Goal: Task Accomplishment & Management: Manage account settings

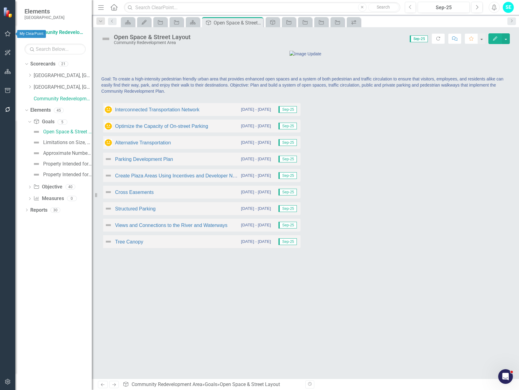
click at [6, 34] on icon "button" at bounding box center [8, 33] width 6 height 5
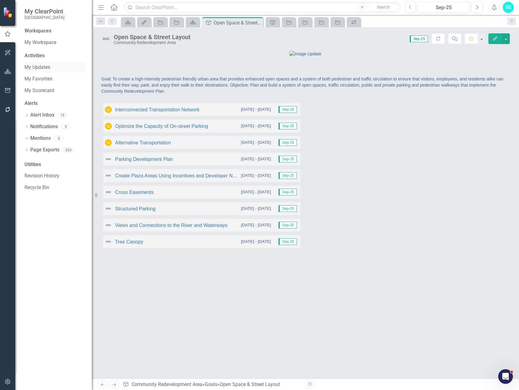
click at [42, 66] on link "My Updates" at bounding box center [54, 67] width 61 height 7
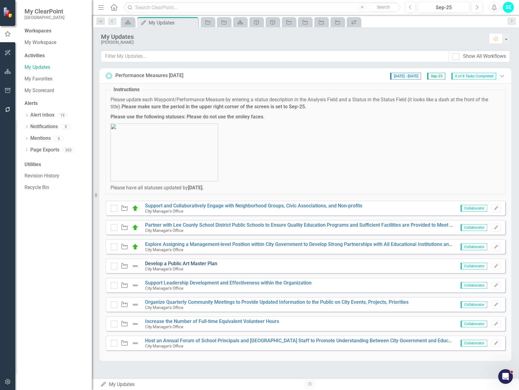
click at [190, 262] on link "Develop a Public Art Master Plan" at bounding box center [181, 264] width 72 height 6
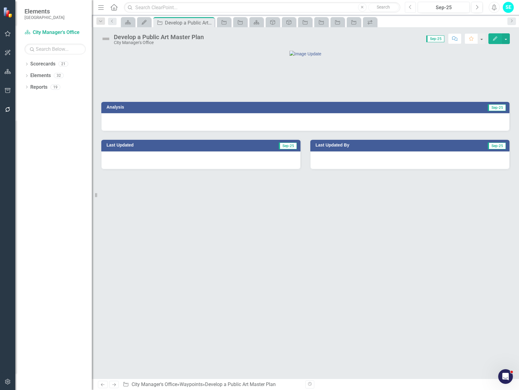
drag, startPoint x: 410, startPoint y: 8, endPoint x: 414, endPoint y: 8, distance: 4.6
click at [410, 8] on icon "Previous" at bounding box center [410, 8] width 3 height 6
click at [475, 8] on button "Next" at bounding box center [477, 7] width 11 height 11
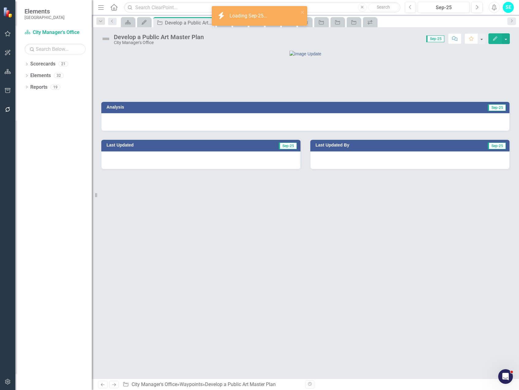
click at [341, 131] on div at bounding box center [305, 122] width 408 height 18
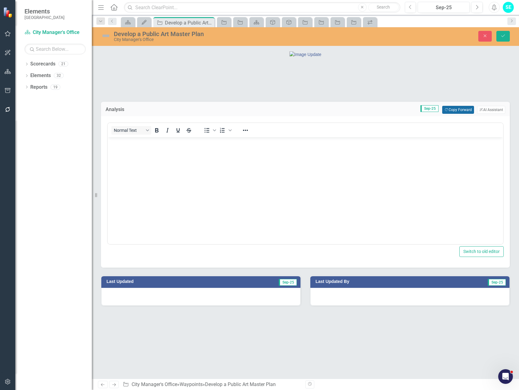
click at [451, 114] on button "Copy Forward Copy Forward" at bounding box center [458, 110] width 32 height 8
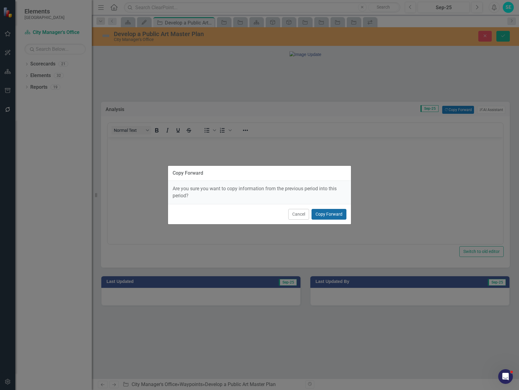
click at [329, 212] on button "Copy Forward" at bounding box center [329, 214] width 35 height 11
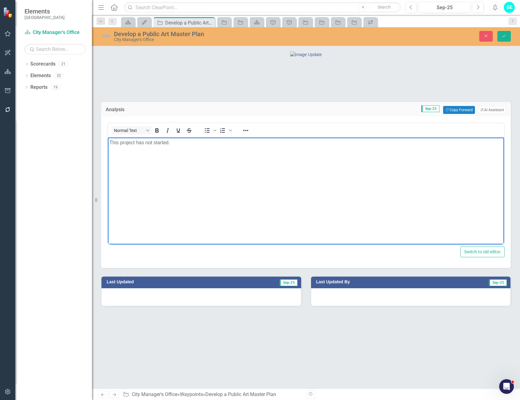
click at [164, 145] on p "This project has not started." at bounding box center [305, 142] width 393 height 7
drag, startPoint x: 181, startPoint y: 143, endPoint x: 110, endPoint y: 146, distance: 71.1
click at [108, 143] on html "This project has not started." at bounding box center [306, 183] width 396 height 92
click at [146, 142] on p "Public Art Master Plans are included in the City's Economic Development Strateg…" at bounding box center [305, 142] width 393 height 7
click at [295, 142] on p "Public Art Plans are included in the City's Economic Development Strategic Plan" at bounding box center [305, 142] width 393 height 7
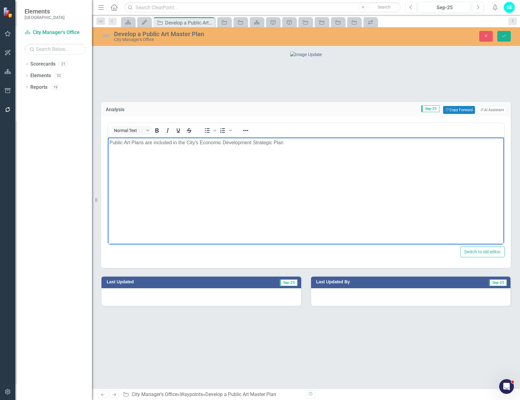
click at [295, 143] on p "Public Art Plans are included in the City's Economic Development Strategic Plan" at bounding box center [305, 142] width 393 height 7
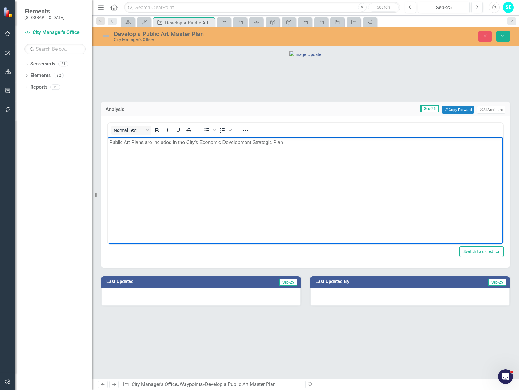
click at [110, 142] on p "Public Art Plans are included in the City's Economic Development Strategic Plan" at bounding box center [305, 142] width 393 height 7
click at [135, 141] on p "A Public Art Plans are included in the City's Economic Development Strategic Pl…" at bounding box center [305, 142] width 393 height 7
click at [164, 142] on p "A Public Art Master Plans are included in the City's Economic Development Strat…" at bounding box center [305, 142] width 393 height 7
click at [425, 143] on p "A Public Art Master Plan has not yet been completed. However, arts and culture …" at bounding box center [305, 142] width 393 height 7
click at [374, 57] on div at bounding box center [305, 54] width 408 height 6
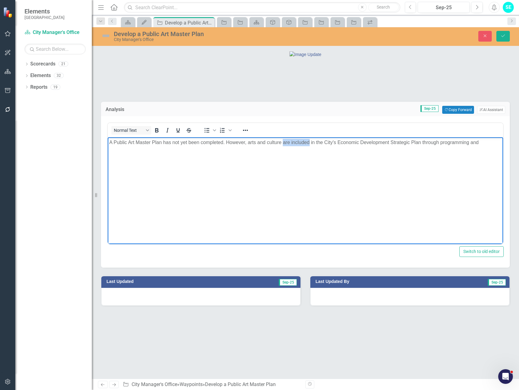
drag, startPoint x: 309, startPoint y: 142, endPoint x: 284, endPoint y: 142, distance: 25.4
click at [284, 142] on p "A Public Art Master Plan has not yet been completed. However, arts and culture …" at bounding box center [305, 142] width 393 height 7
drag, startPoint x: 489, startPoint y: 143, endPoint x: 431, endPoint y: 139, distance: 58.0
click at [431, 139] on p "A Public Art Master Plan has not yet been completed. However, arts and culture …" at bounding box center [305, 142] width 393 height 7
click at [103, 32] on img at bounding box center [106, 36] width 10 height 10
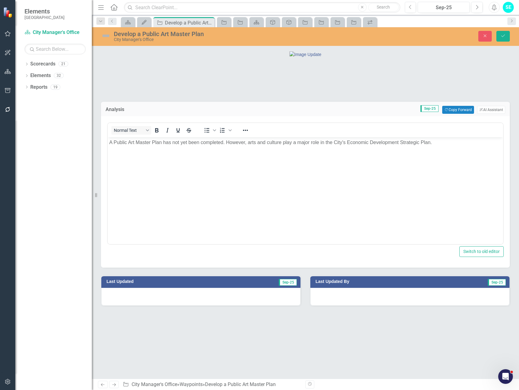
click at [105, 35] on img at bounding box center [106, 36] width 10 height 10
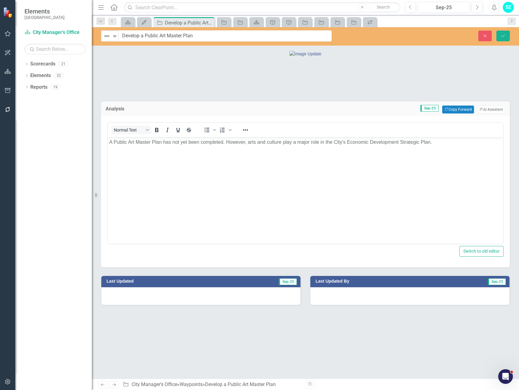
click at [105, 35] on img at bounding box center [106, 35] width 7 height 7
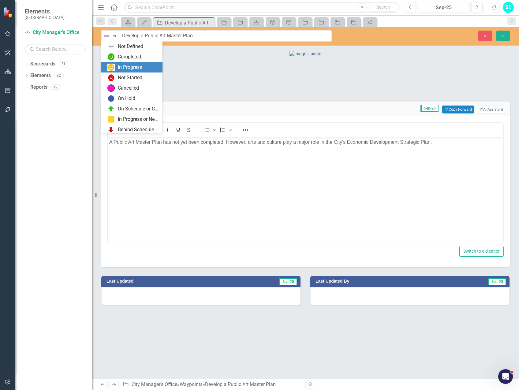
click at [117, 67] on div "In Progress" at bounding box center [132, 67] width 51 height 7
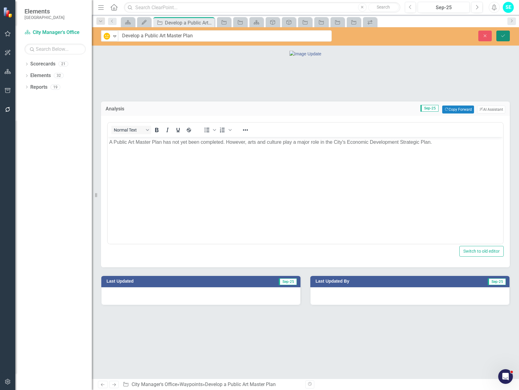
click at [502, 36] on icon "Save" at bounding box center [504, 36] width 6 height 4
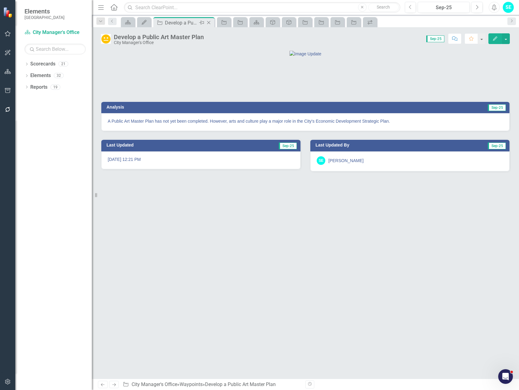
click at [209, 22] on icon "Close" at bounding box center [209, 22] width 6 height 5
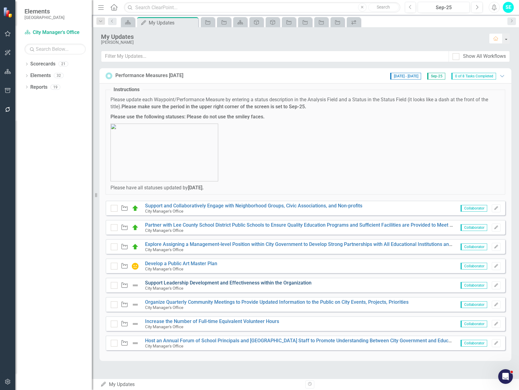
click at [218, 283] on link "Support Leadership Development and Effectiveness within the Organization" at bounding box center [228, 283] width 167 height 6
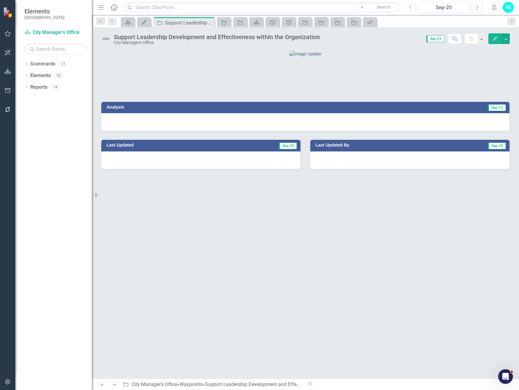
click at [408, 6] on button "Previous" at bounding box center [410, 7] width 11 height 11
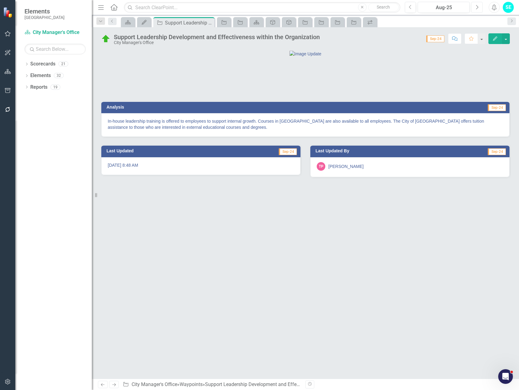
click at [479, 8] on icon "Next" at bounding box center [477, 8] width 3 height 6
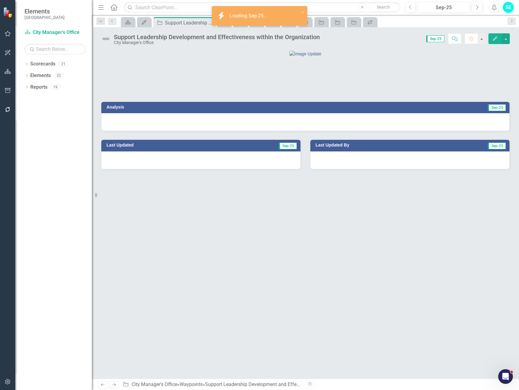
click at [380, 131] on div at bounding box center [305, 122] width 408 height 18
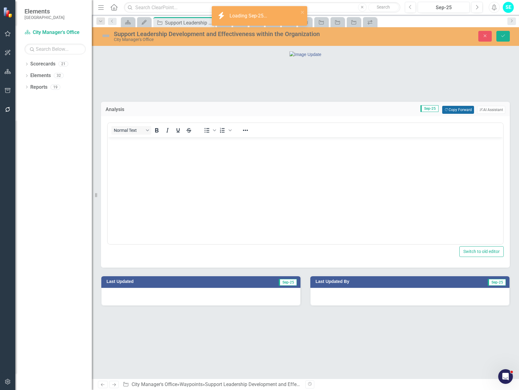
click at [452, 114] on button "Copy Forward Copy Forward" at bounding box center [458, 110] width 32 height 8
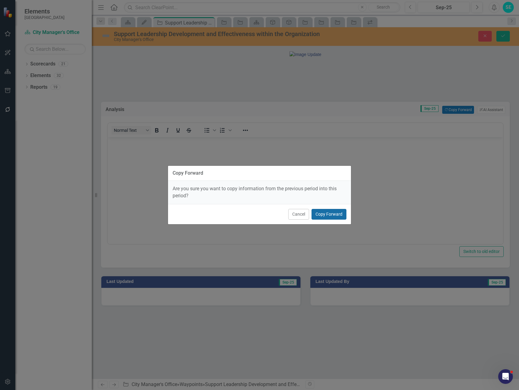
click at [330, 216] on button "Copy Forward" at bounding box center [329, 214] width 35 height 11
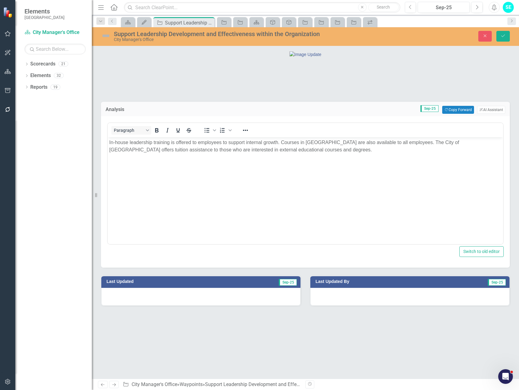
click at [107, 36] on img at bounding box center [106, 36] width 10 height 10
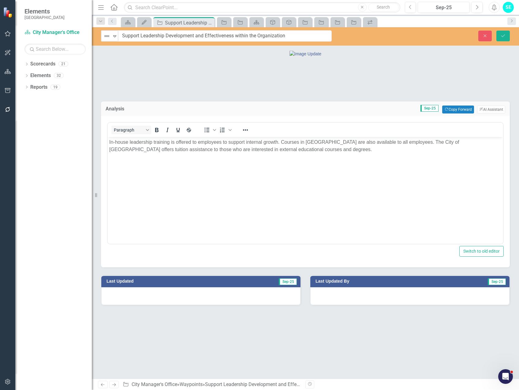
click at [107, 36] on img at bounding box center [106, 35] width 7 height 7
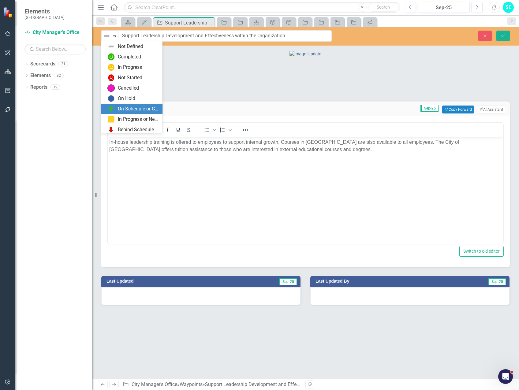
click at [120, 108] on div "On Schedule or Complete" at bounding box center [138, 109] width 41 height 7
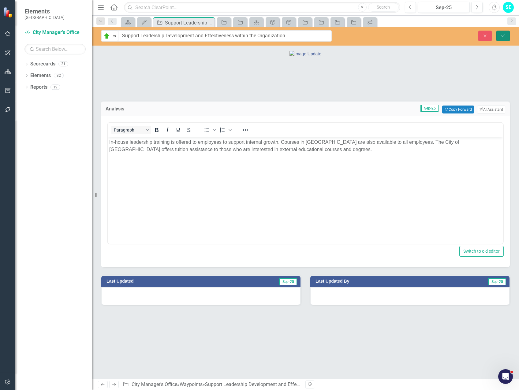
click at [504, 36] on icon "submit" at bounding box center [504, 35] width 4 height 2
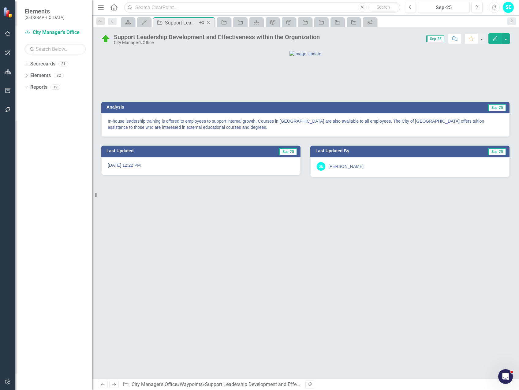
click at [210, 21] on icon "Close" at bounding box center [209, 22] width 6 height 5
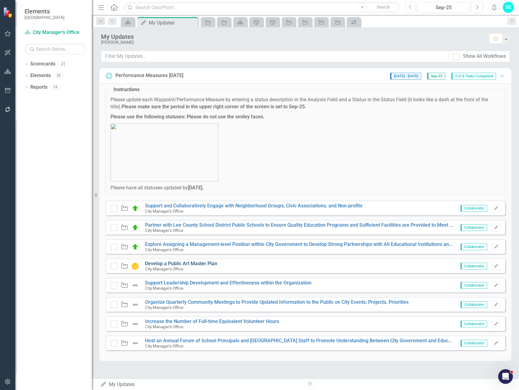
click at [171, 263] on link "Develop a Public Art Master Plan" at bounding box center [181, 264] width 72 height 6
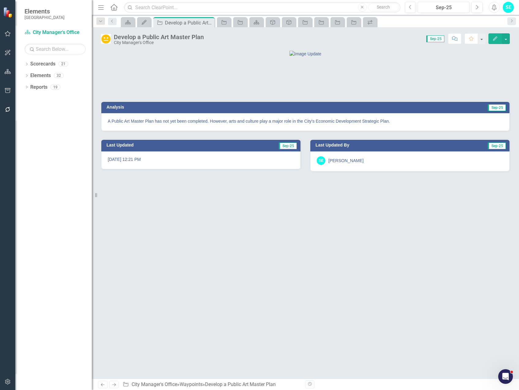
click at [107, 37] on img at bounding box center [106, 39] width 10 height 10
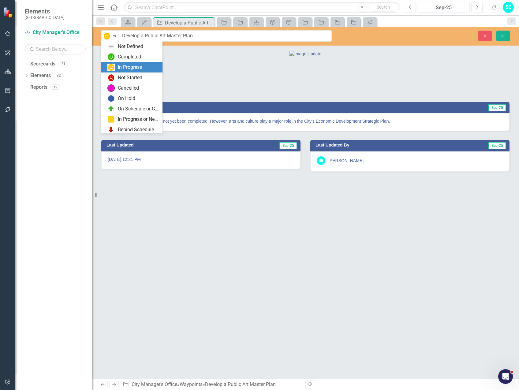
click at [107, 37] on img at bounding box center [106, 35] width 7 height 7
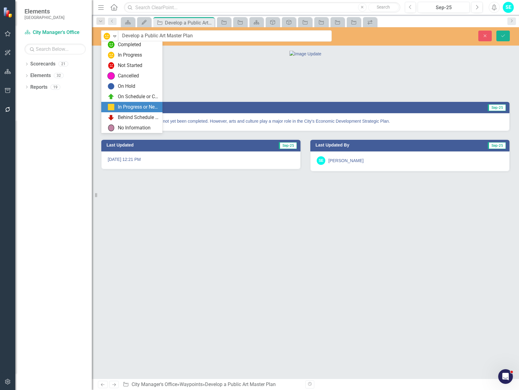
click at [124, 109] on div "In Progress or Needs Work" at bounding box center [138, 107] width 41 height 7
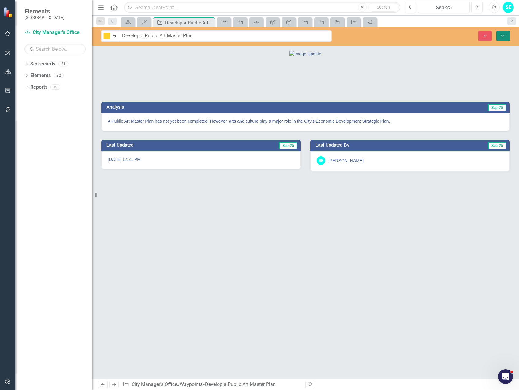
click at [508, 34] on button "Save" at bounding box center [503, 36] width 13 height 11
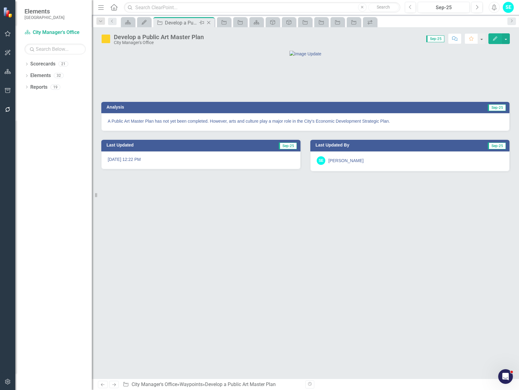
click at [209, 22] on icon "Close" at bounding box center [209, 22] width 6 height 5
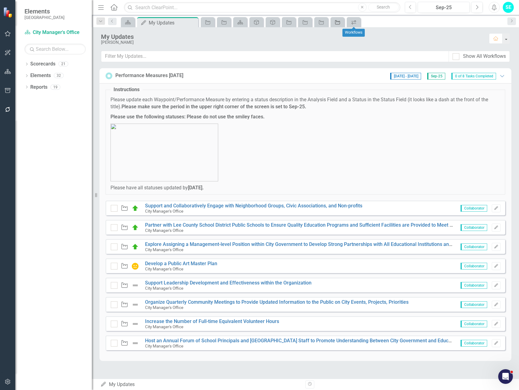
click at [338, 22] on icon "Waypoint" at bounding box center [338, 22] width 6 height 5
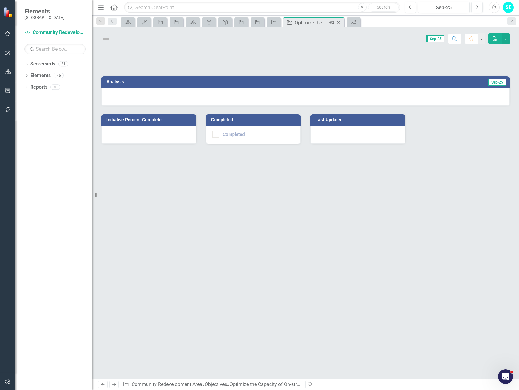
click at [339, 23] on icon at bounding box center [338, 22] width 3 height 3
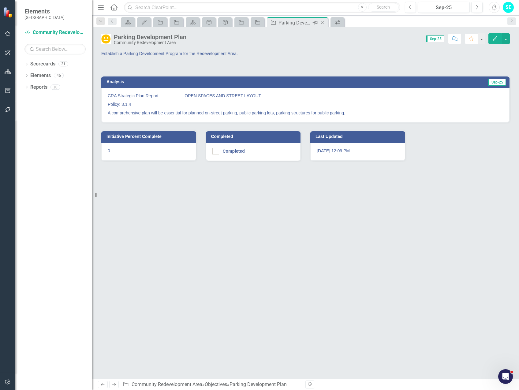
click at [324, 22] on icon "Close" at bounding box center [322, 22] width 6 height 5
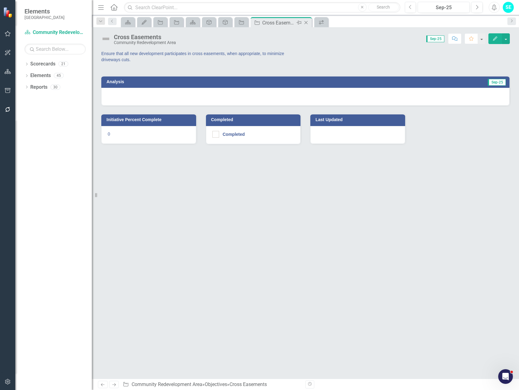
click at [307, 22] on icon at bounding box center [306, 22] width 3 height 3
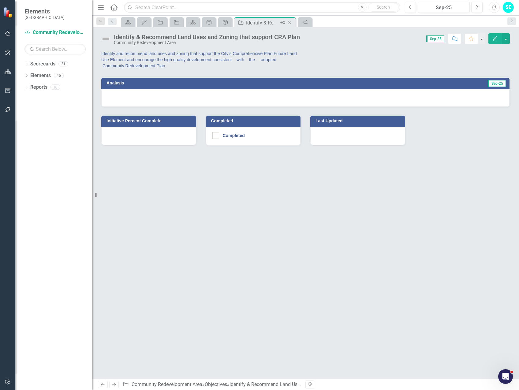
click at [290, 22] on icon "Close" at bounding box center [290, 22] width 6 height 5
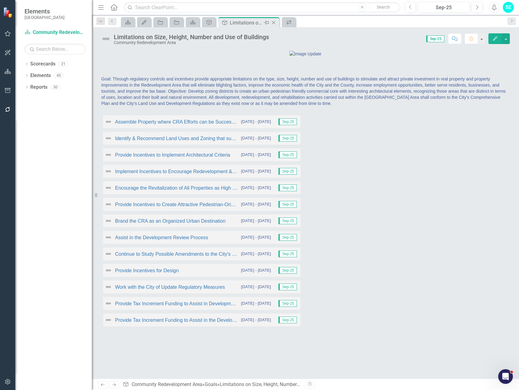
click at [274, 22] on icon "Close" at bounding box center [274, 22] width 6 height 5
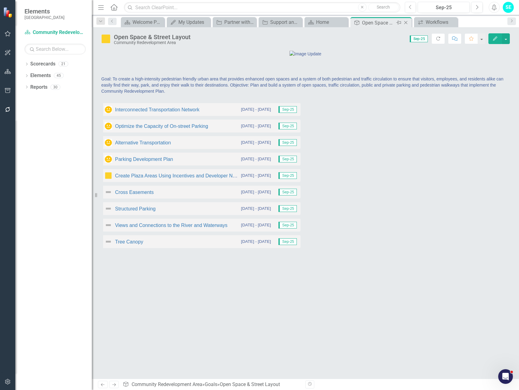
click at [407, 22] on icon "Close" at bounding box center [406, 22] width 6 height 5
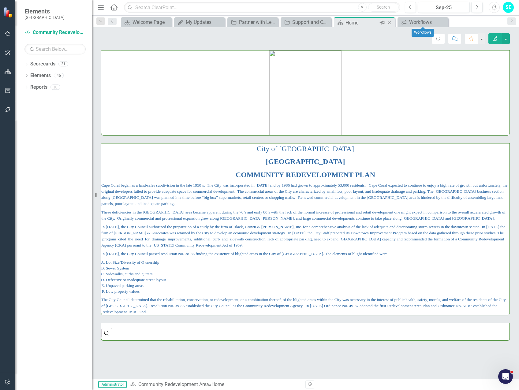
click at [389, 21] on icon "Close" at bounding box center [389, 22] width 6 height 5
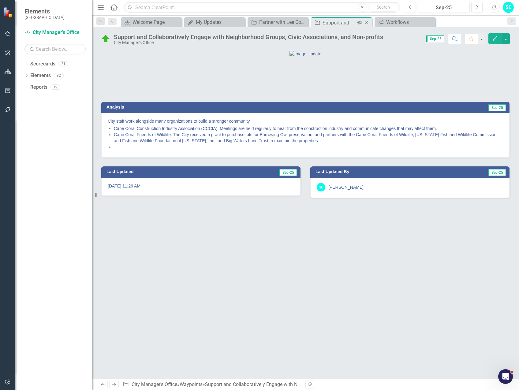
click at [367, 22] on icon at bounding box center [366, 22] width 3 height 3
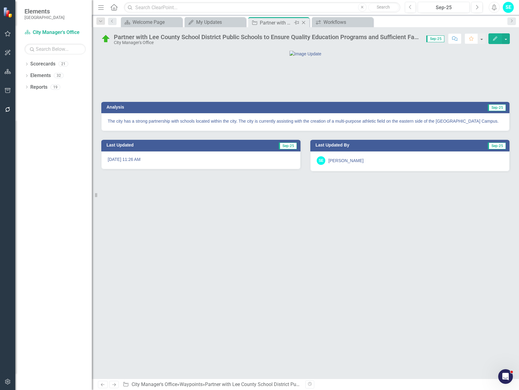
click at [304, 22] on icon "Close" at bounding box center [304, 22] width 6 height 5
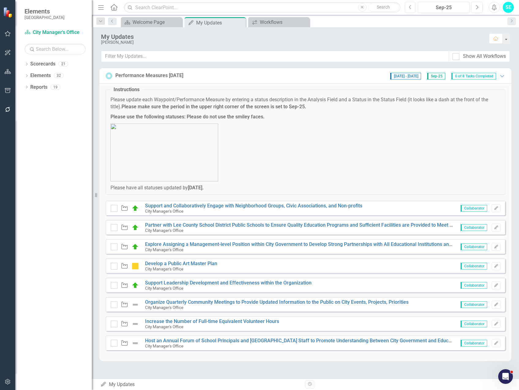
click at [408, 8] on button "Previous" at bounding box center [410, 7] width 11 height 11
click at [408, 9] on button "Previous" at bounding box center [410, 7] width 11 height 11
click at [476, 9] on icon "Next" at bounding box center [477, 8] width 3 height 6
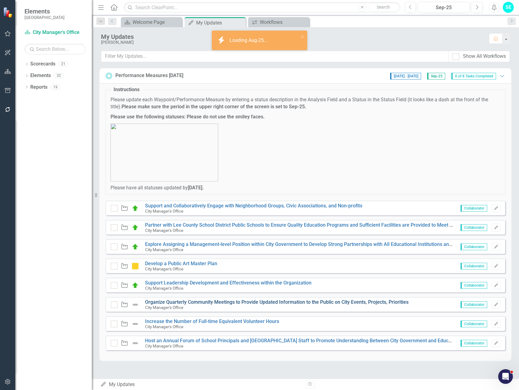
click at [185, 304] on link "Organize Quarterly Community Meetings to Provide Updated Information to the Pub…" at bounding box center [277, 302] width 264 height 6
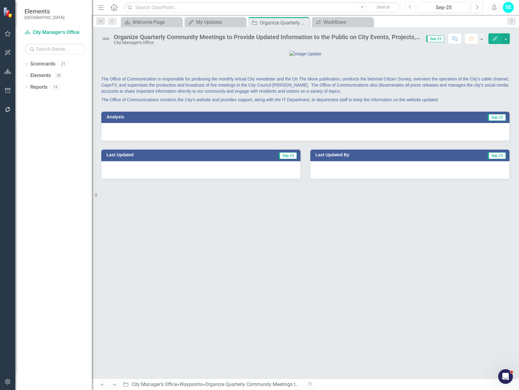
click at [409, 7] on icon "Previous" at bounding box center [410, 8] width 3 height 6
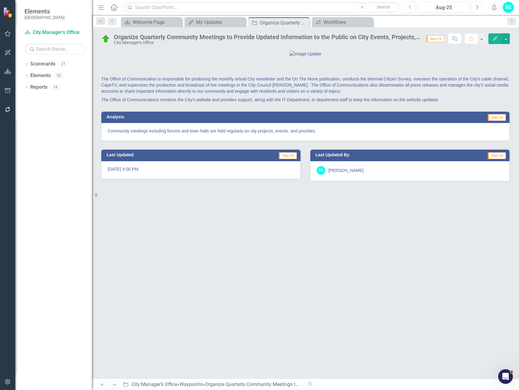
click at [477, 7] on icon "Next" at bounding box center [477, 8] width 3 height 6
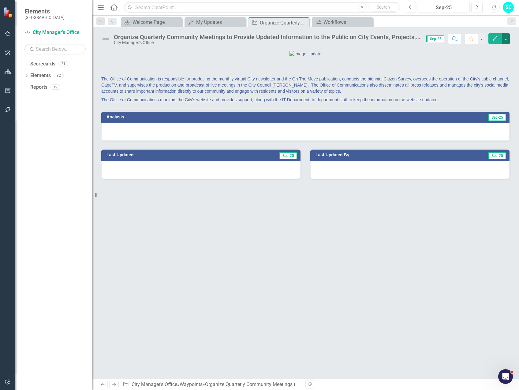
click at [508, 38] on button "button" at bounding box center [506, 38] width 8 height 11
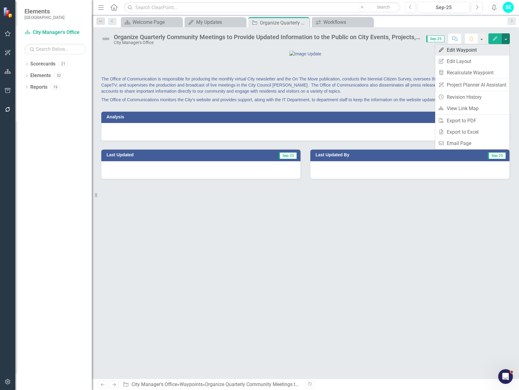
click at [468, 52] on link "Edit Edit Waypoint" at bounding box center [472, 49] width 74 height 11
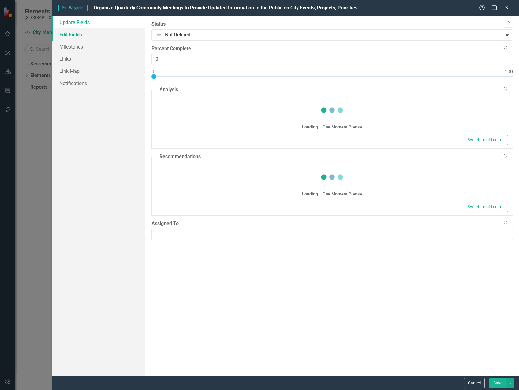
click at [82, 36] on link "Edit Fields" at bounding box center [98, 34] width 93 height 12
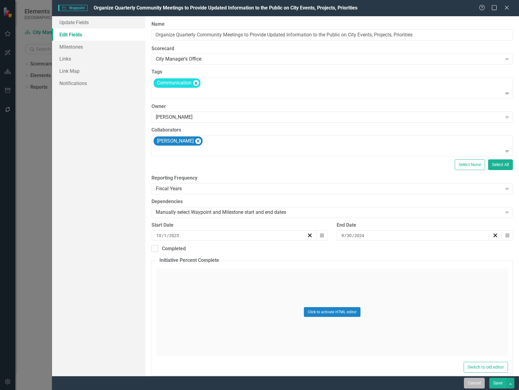
click at [475, 381] on button "Cancel" at bounding box center [474, 383] width 21 height 11
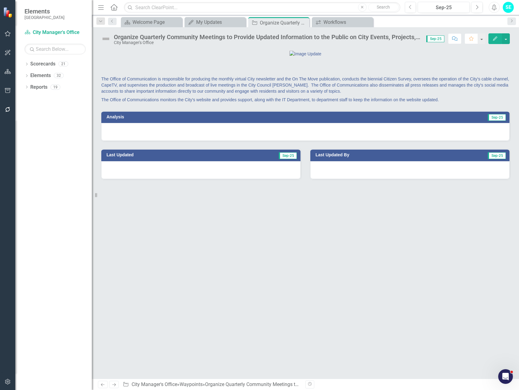
click at [494, 40] on icon "button" at bounding box center [495, 38] width 4 height 4
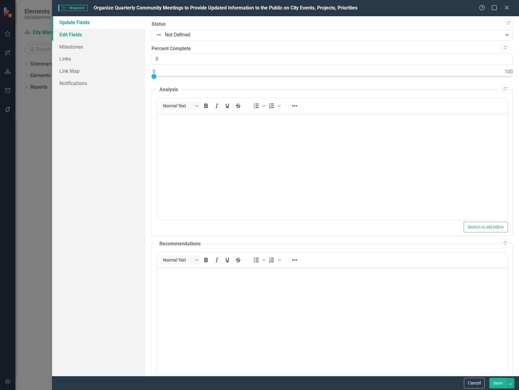
click at [79, 34] on link "Edit Fields" at bounding box center [98, 34] width 93 height 12
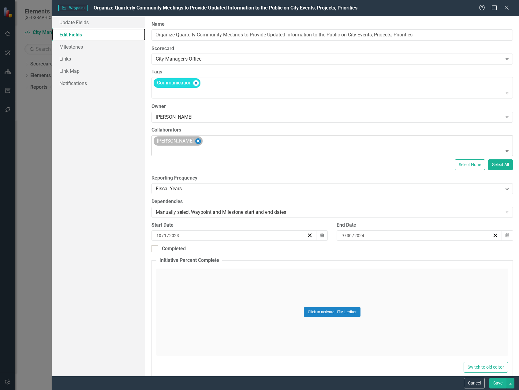
click at [197, 141] on icon "Remove Sarah Evins" at bounding box center [198, 141] width 3 height 3
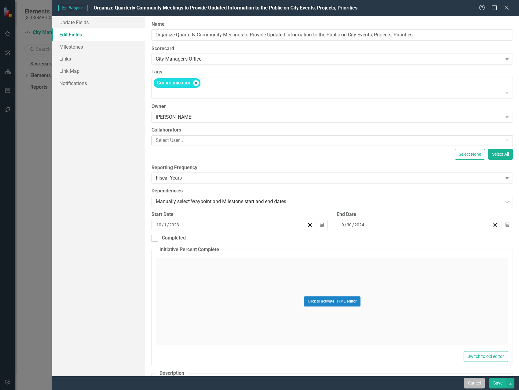
click at [477, 380] on button "Cancel" at bounding box center [474, 383] width 21 height 11
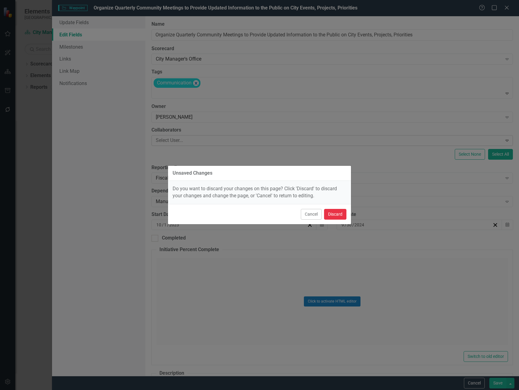
click at [336, 213] on button "Discard" at bounding box center [335, 214] width 22 height 11
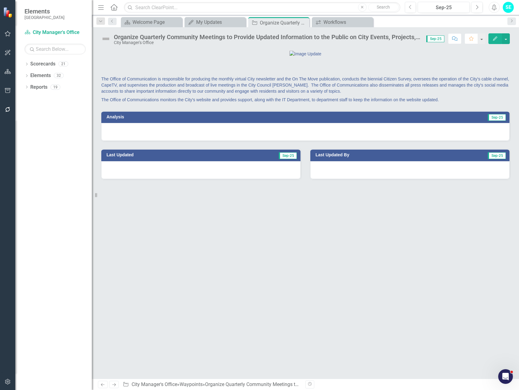
click at [254, 141] on div at bounding box center [305, 132] width 408 height 18
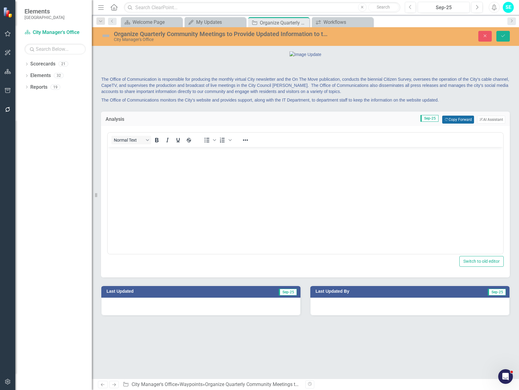
click at [465, 124] on button "Copy Forward Copy Forward" at bounding box center [458, 120] width 32 height 8
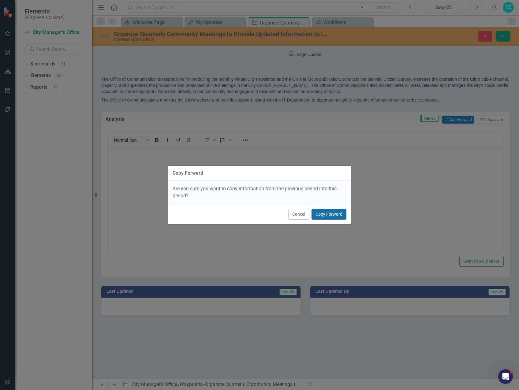
click at [323, 214] on button "Copy Forward" at bounding box center [329, 214] width 35 height 11
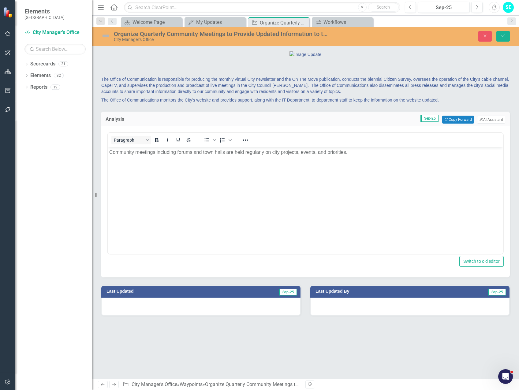
click at [102, 36] on img at bounding box center [106, 36] width 10 height 10
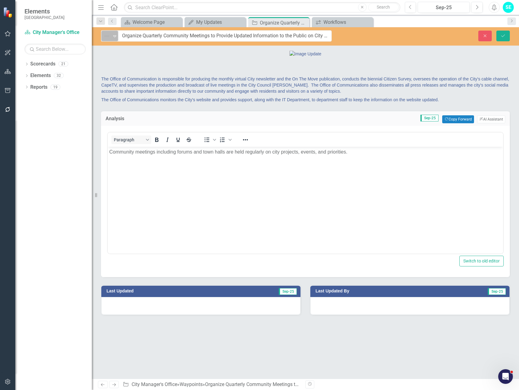
click at [103, 36] on img at bounding box center [106, 35] width 7 height 7
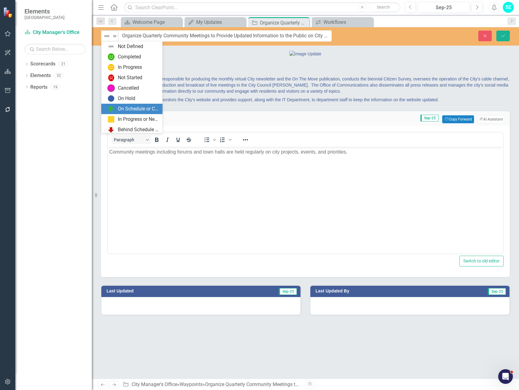
click at [121, 108] on div "On Schedule or Complete" at bounding box center [138, 109] width 41 height 7
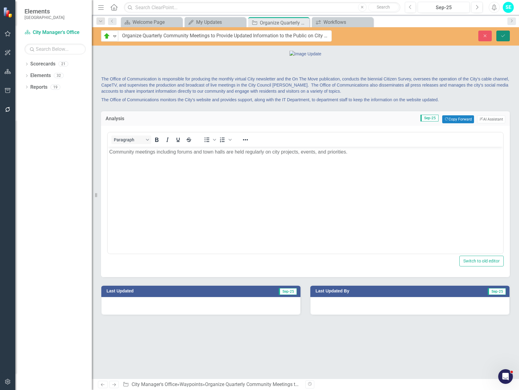
drag, startPoint x: 503, startPoint y: 36, endPoint x: 494, endPoint y: 41, distance: 10.0
click at [503, 36] on icon "submit" at bounding box center [504, 35] width 4 height 2
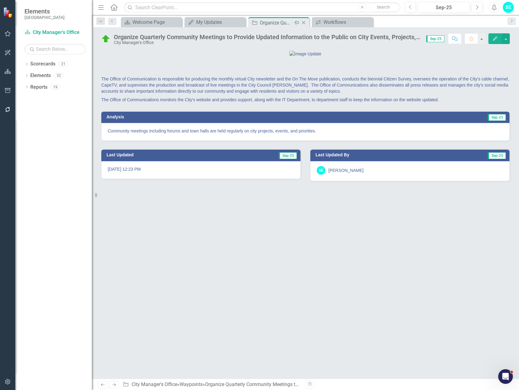
click at [304, 22] on icon "Close" at bounding box center [304, 22] width 6 height 5
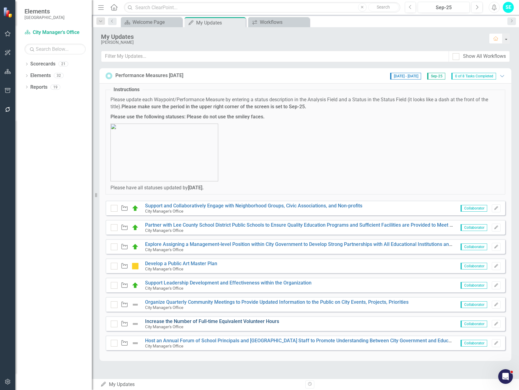
click at [181, 322] on link "Increase the Number of Full-time Equivalent Volunteer Hours" at bounding box center [212, 322] width 134 height 6
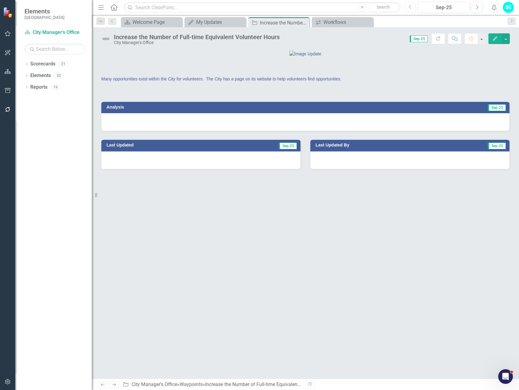
click at [408, 9] on button "Previous" at bounding box center [410, 7] width 11 height 11
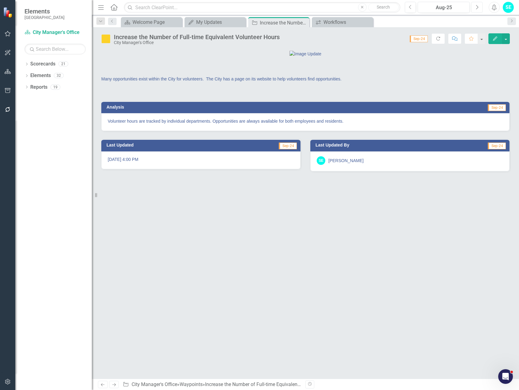
click at [476, 7] on icon "Next" at bounding box center [477, 8] width 3 height 6
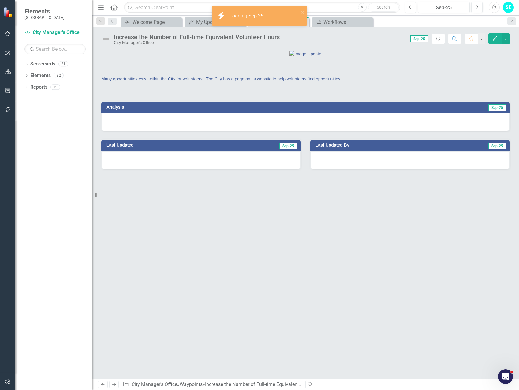
click at [493, 41] on button "Edit" at bounding box center [495, 38] width 13 height 11
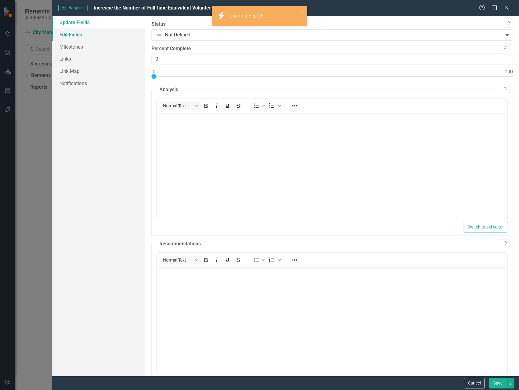
click at [88, 39] on link "Edit Fields" at bounding box center [98, 34] width 93 height 12
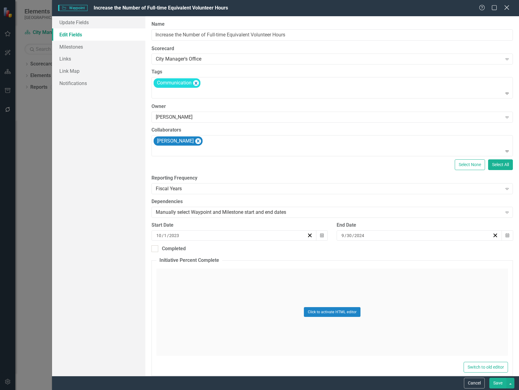
click at [510, 8] on icon "Close" at bounding box center [507, 8] width 8 height 6
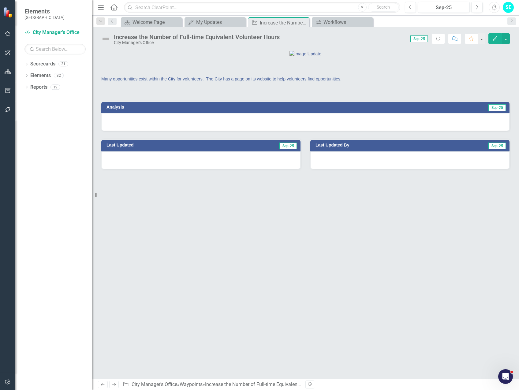
click at [185, 131] on div at bounding box center [305, 122] width 408 height 18
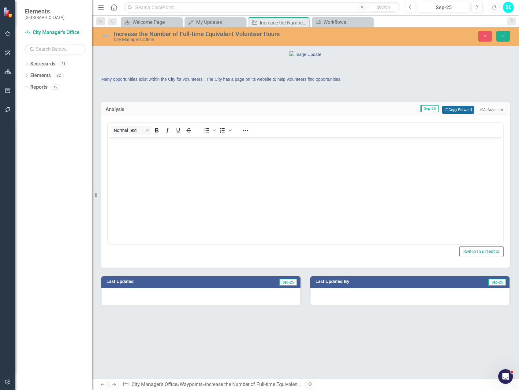
click at [458, 114] on button "Copy Forward Copy Forward" at bounding box center [458, 110] width 32 height 8
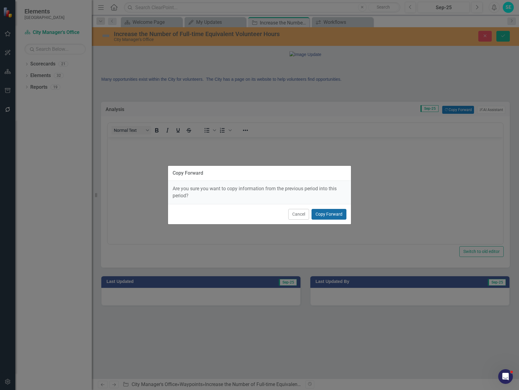
click at [327, 217] on button "Copy Forward" at bounding box center [329, 214] width 35 height 11
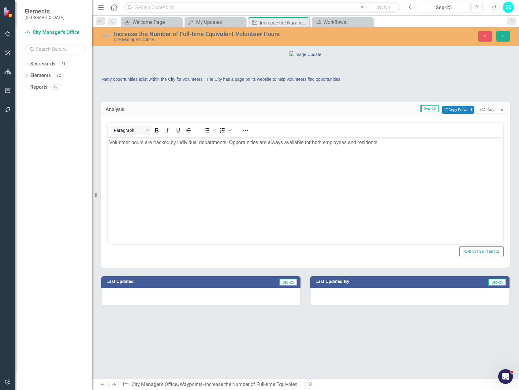
click at [104, 35] on img at bounding box center [106, 36] width 10 height 10
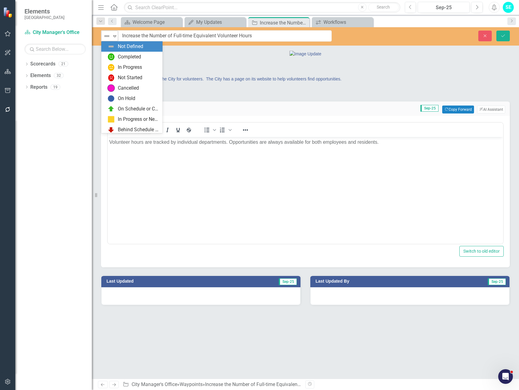
click at [106, 36] on img at bounding box center [106, 35] width 7 height 7
click at [122, 116] on div "In Progress or Needs Work" at bounding box center [138, 119] width 41 height 7
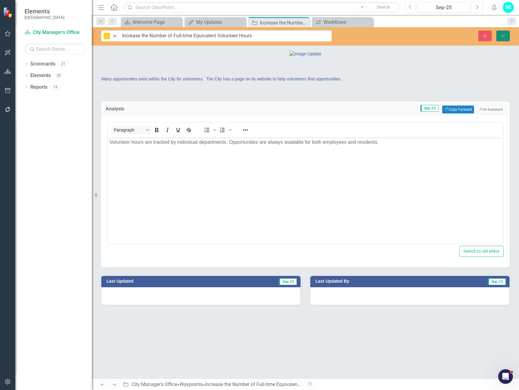
click at [501, 37] on icon "Save" at bounding box center [504, 36] width 6 height 4
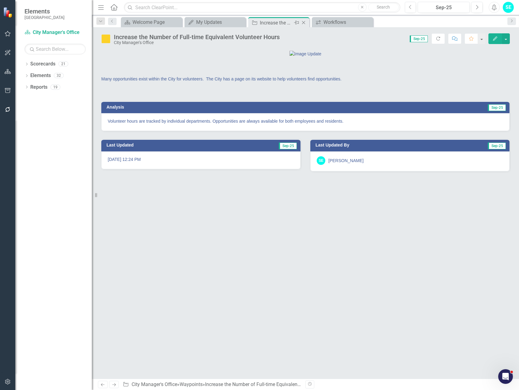
click at [304, 23] on icon "Close" at bounding box center [304, 22] width 6 height 5
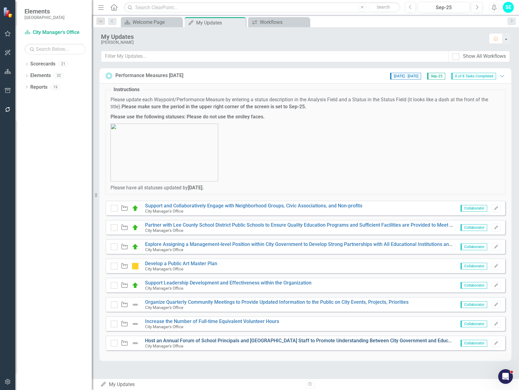
click at [204, 341] on link "Host an Annual Forum of School Principals and [GEOGRAPHIC_DATA] Staff to Promot…" at bounding box center [302, 341] width 315 height 6
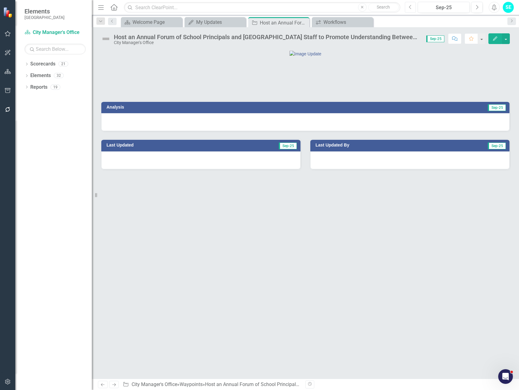
click at [412, 8] on icon "Previous" at bounding box center [410, 8] width 3 height 6
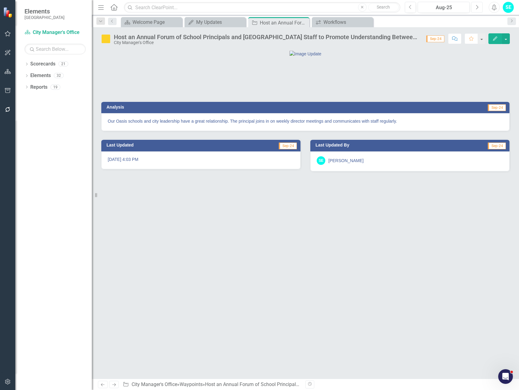
click at [477, 8] on icon "Next" at bounding box center [477, 8] width 3 height 6
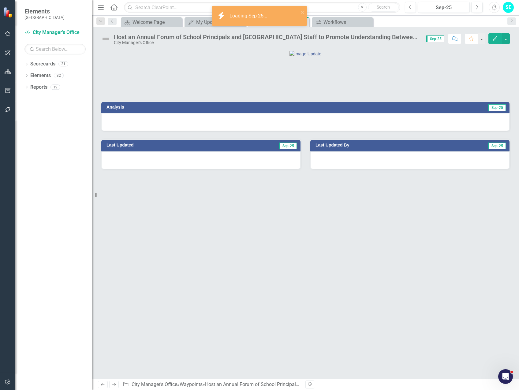
click at [405, 131] on div at bounding box center [305, 122] width 408 height 18
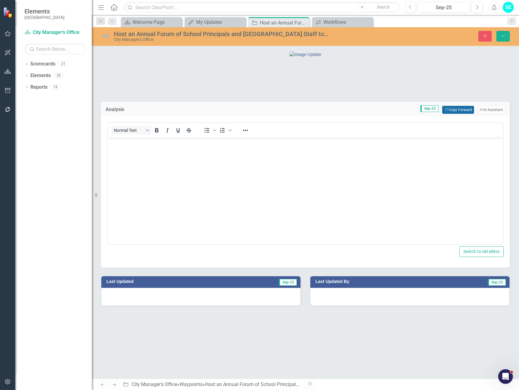
click at [447, 112] on icon "Copy Forward" at bounding box center [447, 109] width 4 height 3
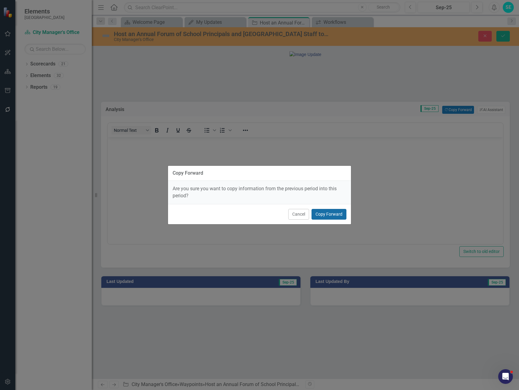
click at [334, 217] on button "Copy Forward" at bounding box center [329, 214] width 35 height 11
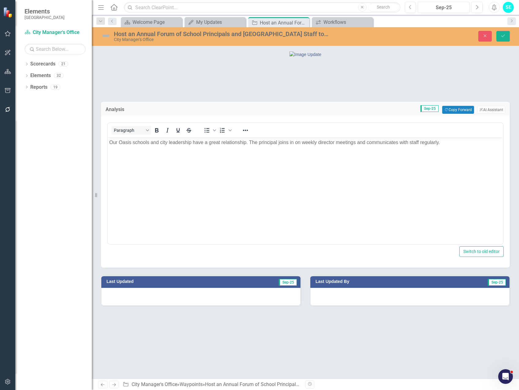
click at [107, 37] on img at bounding box center [106, 36] width 10 height 10
click at [107, 36] on img at bounding box center [106, 36] width 10 height 10
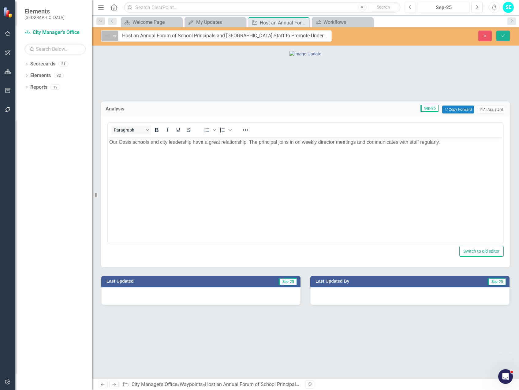
click at [107, 36] on img at bounding box center [106, 35] width 7 height 7
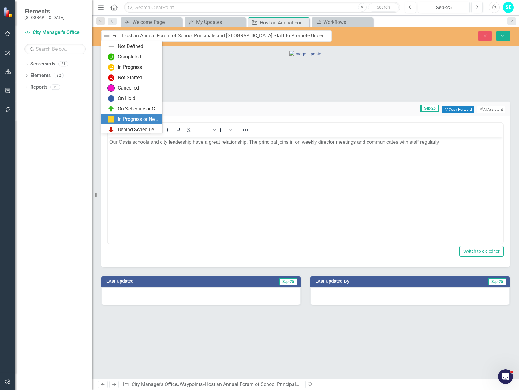
click at [125, 117] on div "In Progress or Needs Work" at bounding box center [138, 119] width 41 height 7
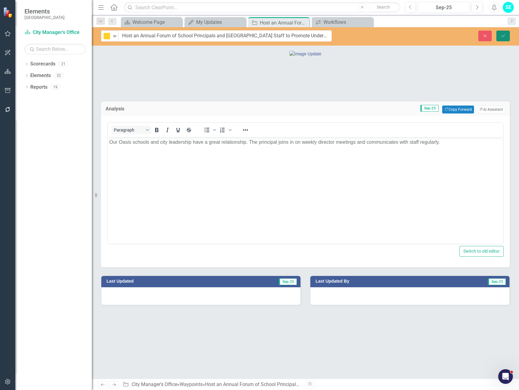
click at [500, 37] on button "Save" at bounding box center [503, 36] width 13 height 11
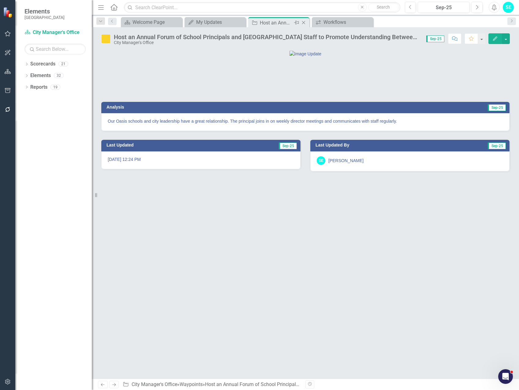
click at [304, 23] on icon at bounding box center [303, 22] width 3 height 3
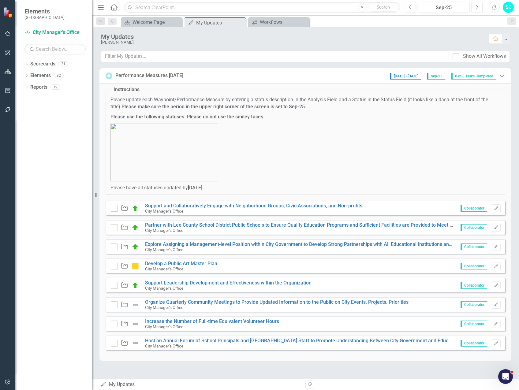
click at [503, 76] on icon "Expanded" at bounding box center [502, 75] width 6 height 5
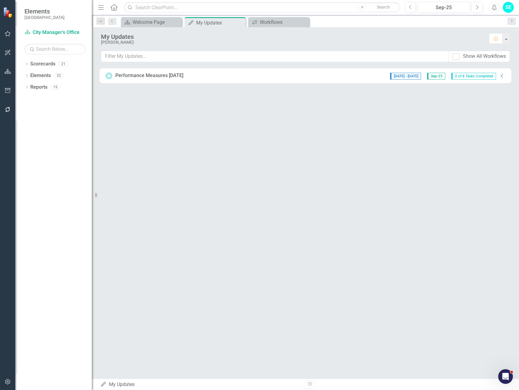
click at [503, 76] on icon "Collapse" at bounding box center [502, 75] width 6 height 5
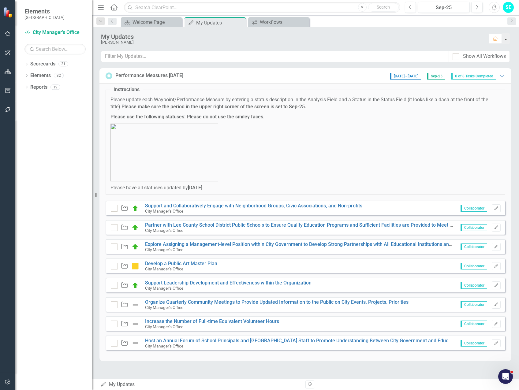
click at [507, 39] on button "button" at bounding box center [506, 38] width 8 height 10
click at [414, 146] on p at bounding box center [306, 153] width 390 height 58
click at [26, 87] on icon "Dropdown" at bounding box center [26, 87] width 4 height 3
click at [31, 120] on icon "Dropdown" at bounding box center [29, 121] width 4 height 3
click at [27, 64] on icon "Dropdown" at bounding box center [26, 64] width 4 height 3
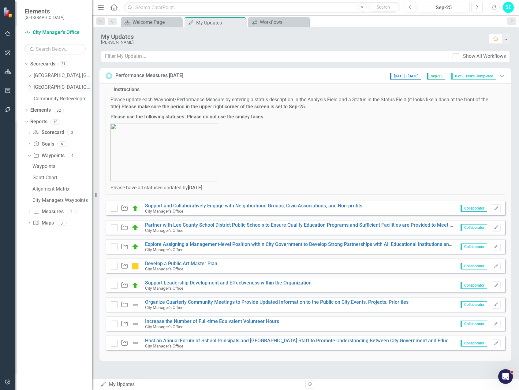
click at [60, 84] on link "[GEOGRAPHIC_DATA], [GEOGRAPHIC_DATA] Strategic Plan" at bounding box center [63, 87] width 58 height 7
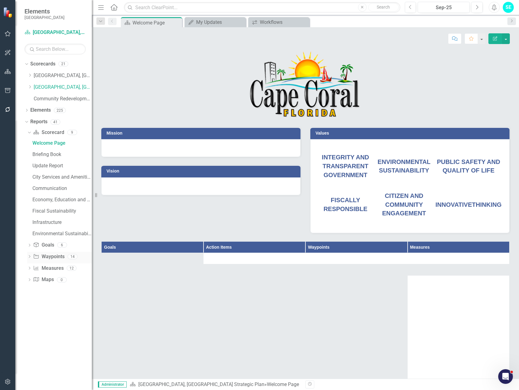
click at [30, 256] on icon at bounding box center [30, 256] width 2 height 3
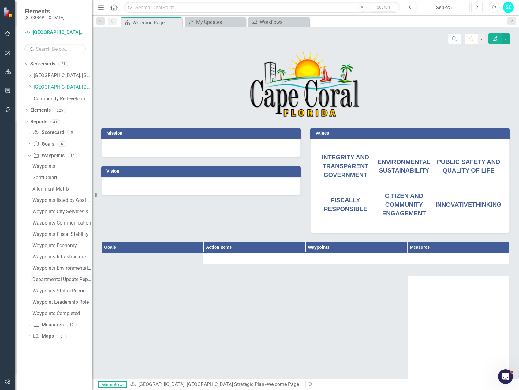
click at [51, 279] on div "Departmental Update Report" at bounding box center [61, 280] width 59 height 6
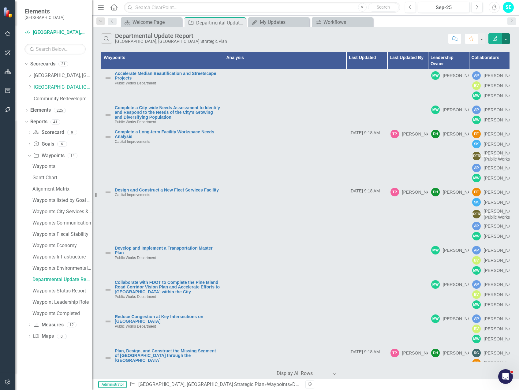
click at [507, 39] on button "button" at bounding box center [506, 38] width 8 height 11
click at [483, 50] on link "Edit Report Edit Report" at bounding box center [485, 49] width 48 height 11
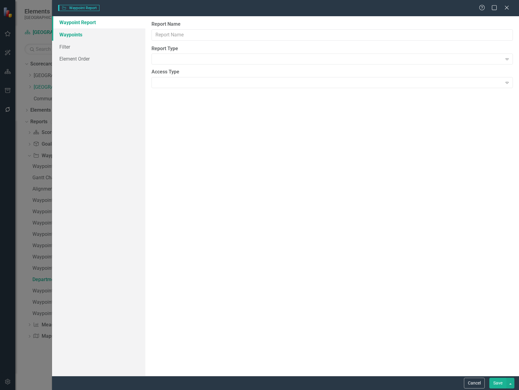
type input "Departmental Update Report"
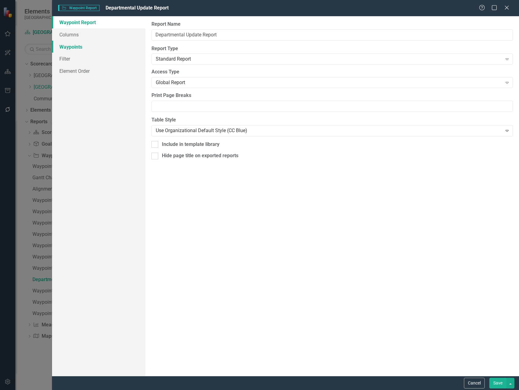
click at [100, 46] on link "Waypoints" at bounding box center [98, 47] width 93 height 12
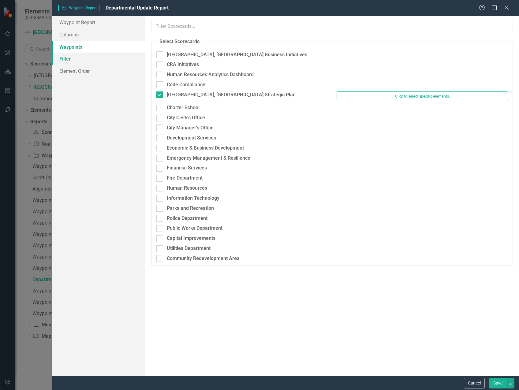
click at [94, 58] on link "Filter" at bounding box center [98, 59] width 93 height 12
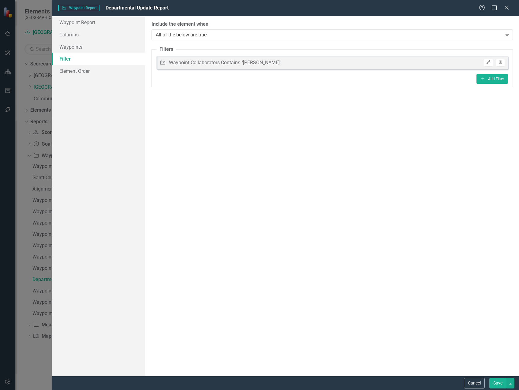
click at [491, 64] on icon "Edit" at bounding box center [488, 63] width 5 height 4
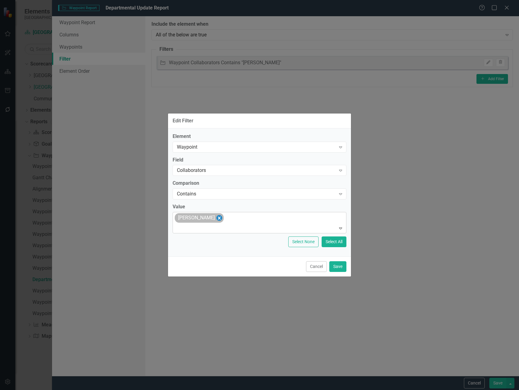
click at [216, 217] on icon "Remove Matt Williams" at bounding box center [219, 218] width 6 height 8
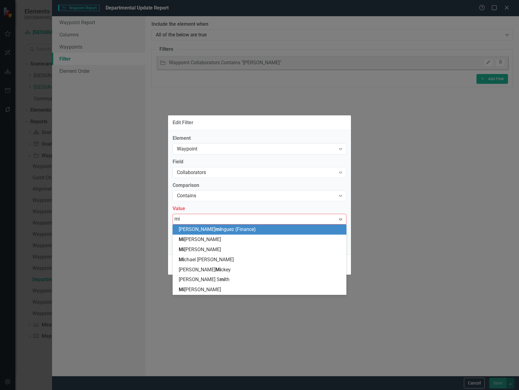
type input "mic"
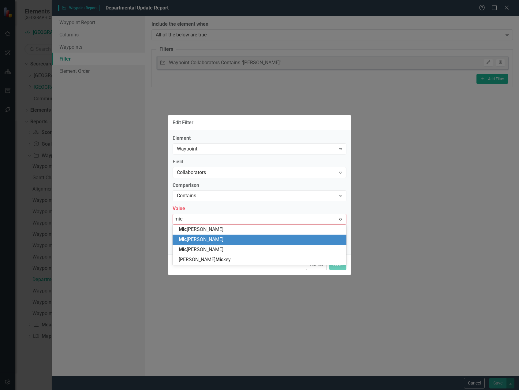
click at [221, 240] on div "Mic [PERSON_NAME]" at bounding box center [261, 239] width 164 height 7
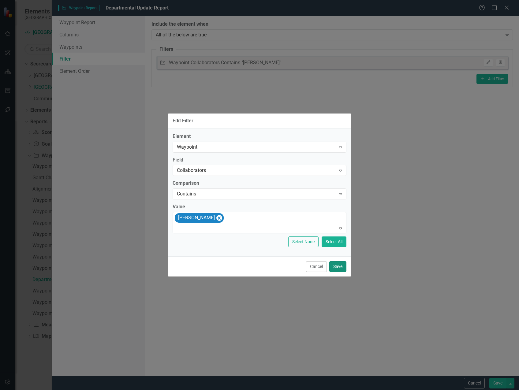
click at [341, 266] on button "Save" at bounding box center [337, 266] width 17 height 11
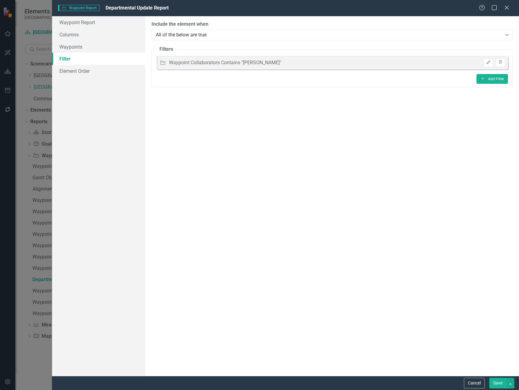
click at [495, 379] on button "Save" at bounding box center [498, 383] width 17 height 11
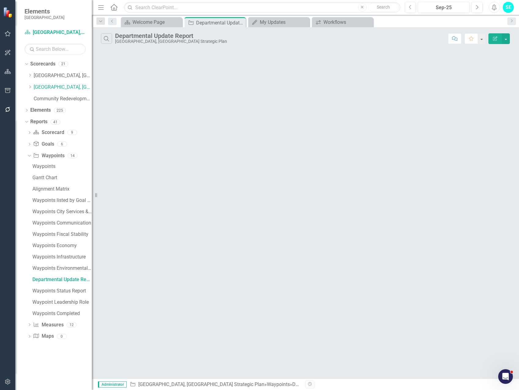
click at [499, 40] on button "Edit Report" at bounding box center [495, 38] width 13 height 11
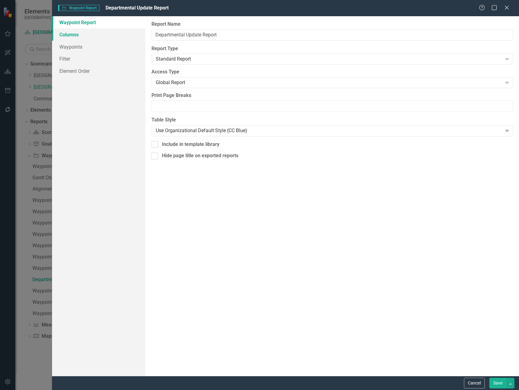
click at [81, 36] on link "Columns" at bounding box center [98, 34] width 93 height 12
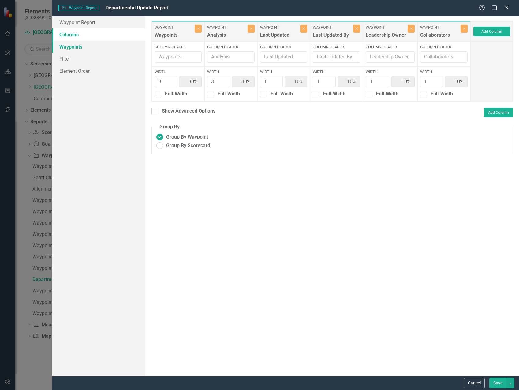
click at [79, 43] on link "Waypoints" at bounding box center [98, 47] width 93 height 12
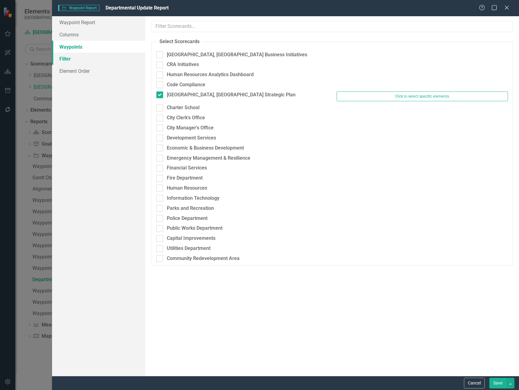
click at [78, 63] on link "Filter" at bounding box center [98, 59] width 93 height 12
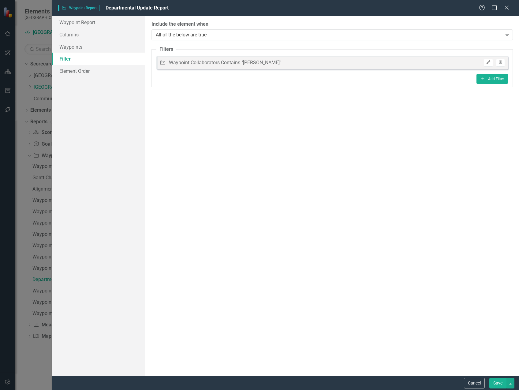
click at [489, 63] on icon "Edit" at bounding box center [488, 63] width 5 height 4
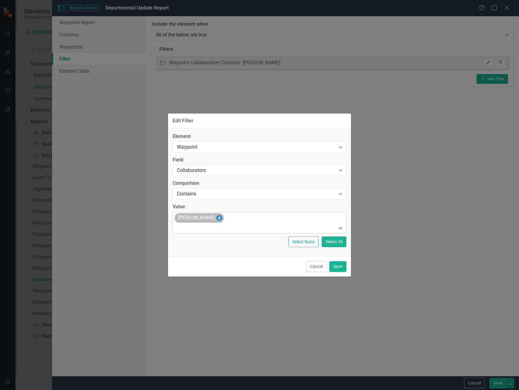
click at [221, 217] on icon "Remove Michael Ilczyszyn" at bounding box center [219, 218] width 3 height 3
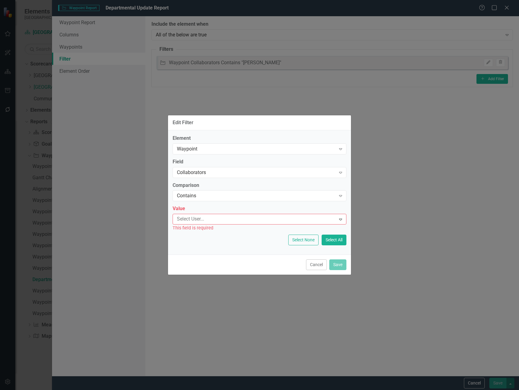
click at [221, 220] on div at bounding box center [255, 219] width 161 height 8
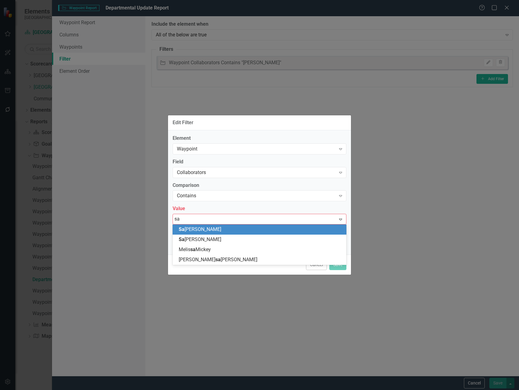
type input "sar"
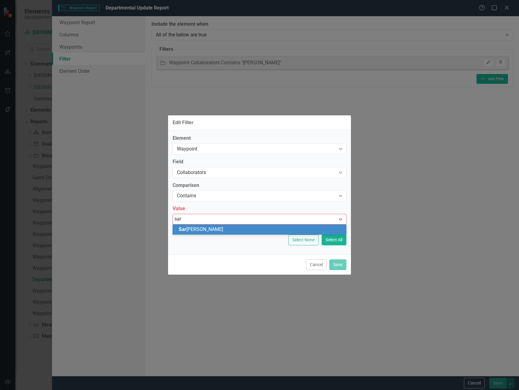
click at [232, 233] on div "Sar [PERSON_NAME]" at bounding box center [261, 229] width 164 height 7
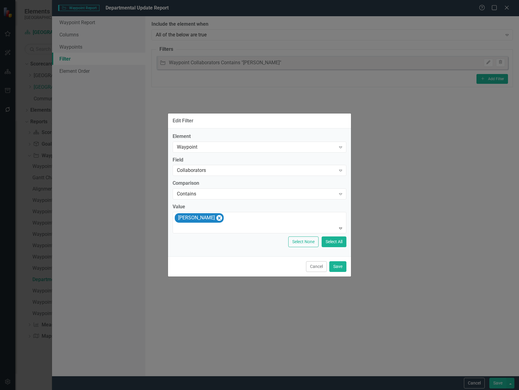
click at [347, 269] on div "Cancel Save" at bounding box center [259, 267] width 183 height 20
click at [337, 266] on button "Save" at bounding box center [337, 266] width 17 height 11
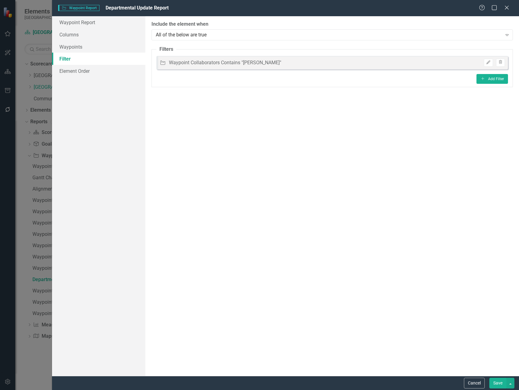
click at [499, 382] on button "Save" at bounding box center [498, 383] width 17 height 11
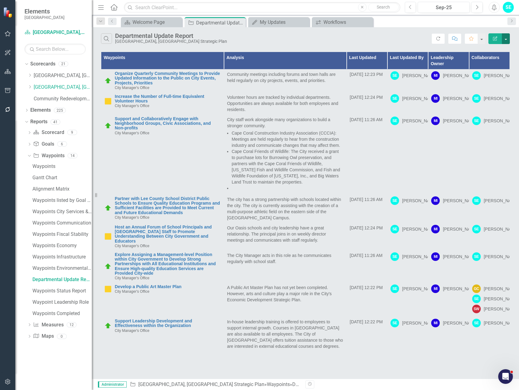
click at [505, 41] on button "button" at bounding box center [506, 38] width 8 height 11
click at [501, 63] on link "PDF Export to PDF" at bounding box center [485, 62] width 48 height 11
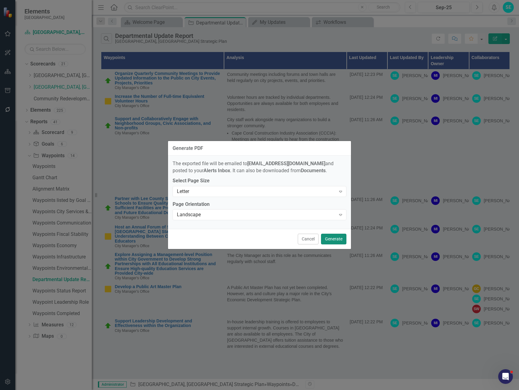
click at [331, 240] on button "Generate" at bounding box center [333, 239] width 25 height 11
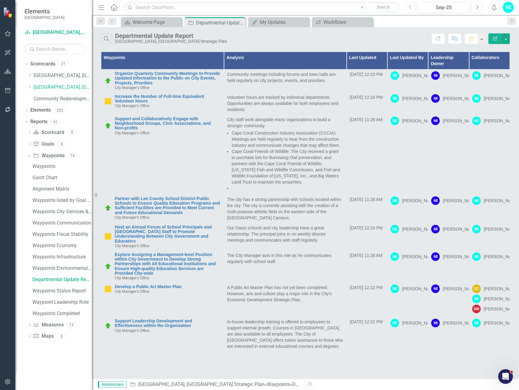
click at [493, 11] on button "Alerts" at bounding box center [494, 7] width 11 height 11
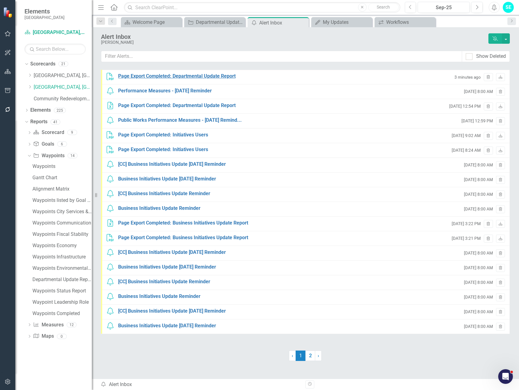
click at [190, 76] on div "Page Export Completed: Departmental Update Report" at bounding box center [177, 76] width 118 height 7
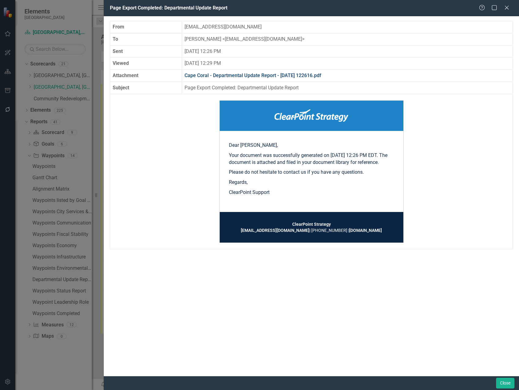
click at [241, 73] on link "Cape Coral - Departmental Update Report - [DATE] 122616.pdf" at bounding box center [253, 76] width 137 height 6
